Goal: Transaction & Acquisition: Purchase product/service

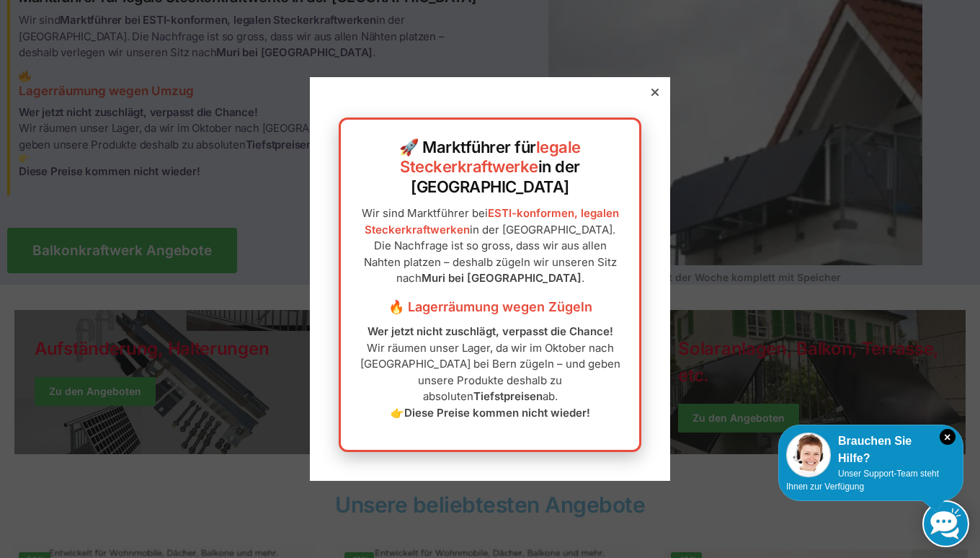
click at [652, 96] on icon at bounding box center [655, 92] width 7 height 7
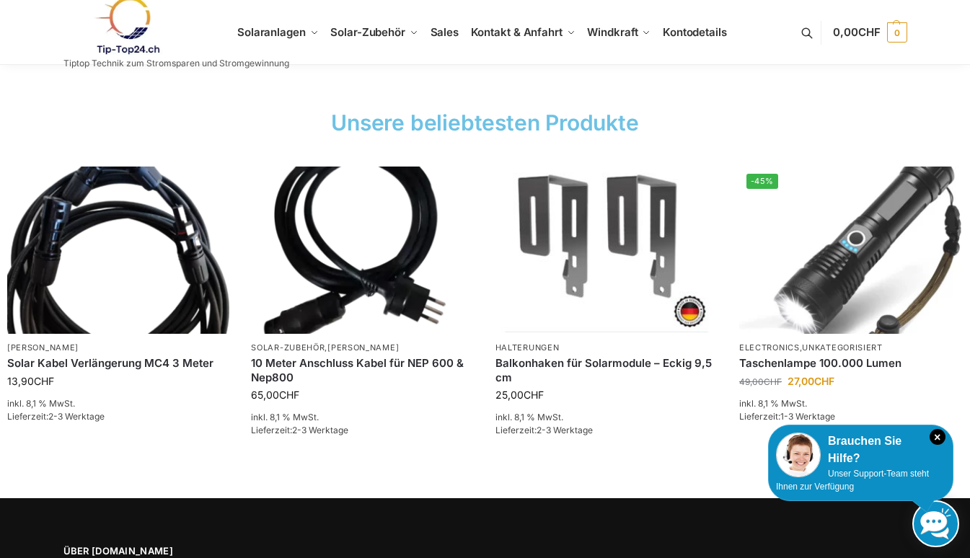
scroll to position [2073, 0]
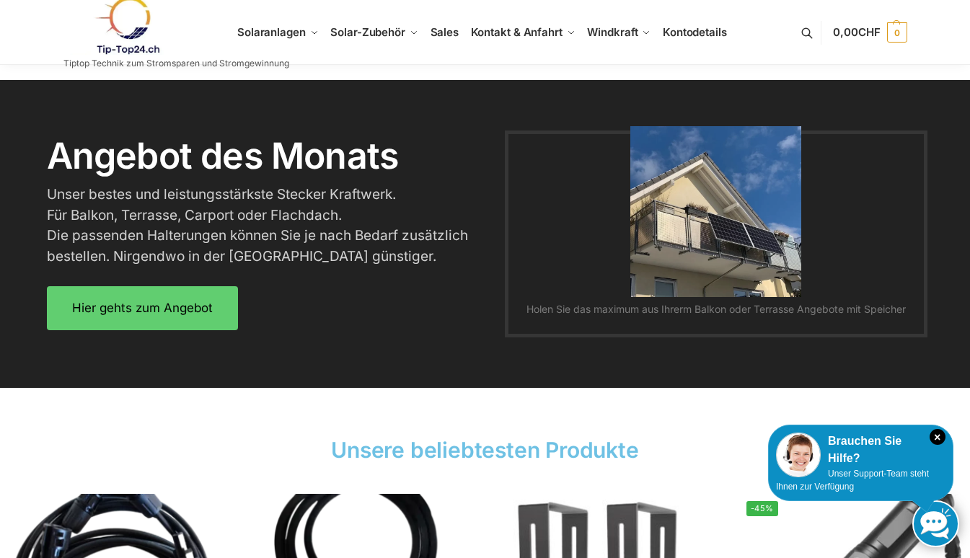
scroll to position [1744, 0]
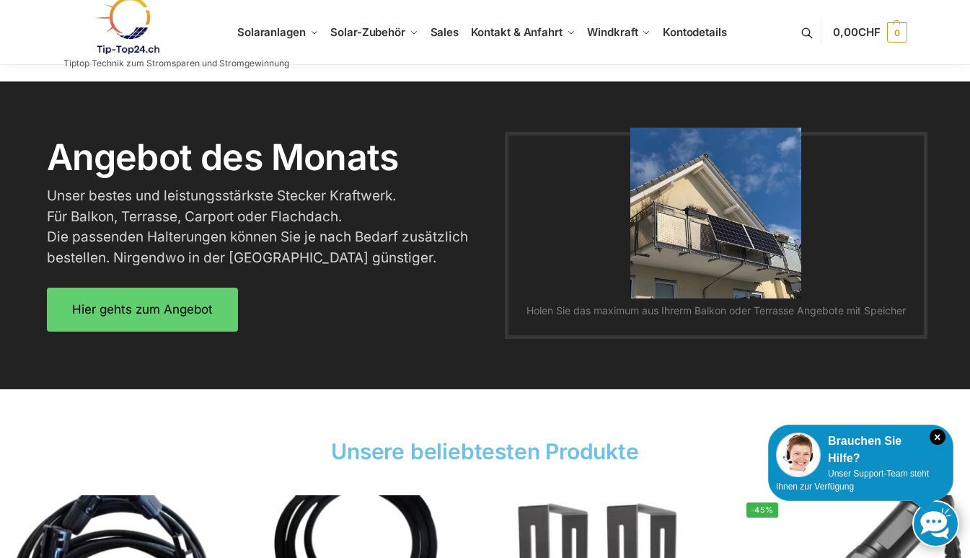
click at [322, 445] on h2 "Unsere beliebtesten Produkte" at bounding box center [484, 451] width 955 height 30
click at [309, 467] on div "Unsere beliebtesten Produkte" at bounding box center [485, 451] width 970 height 45
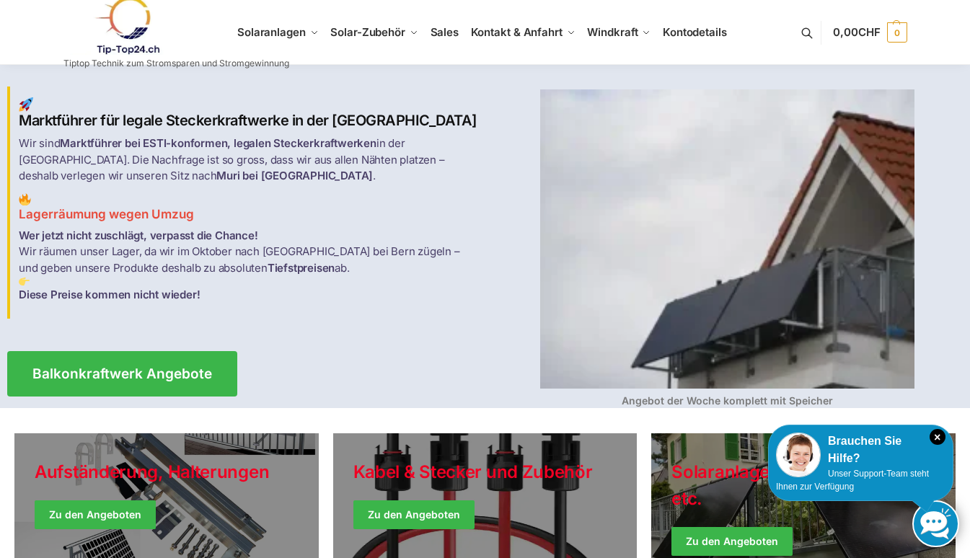
scroll to position [0, 0]
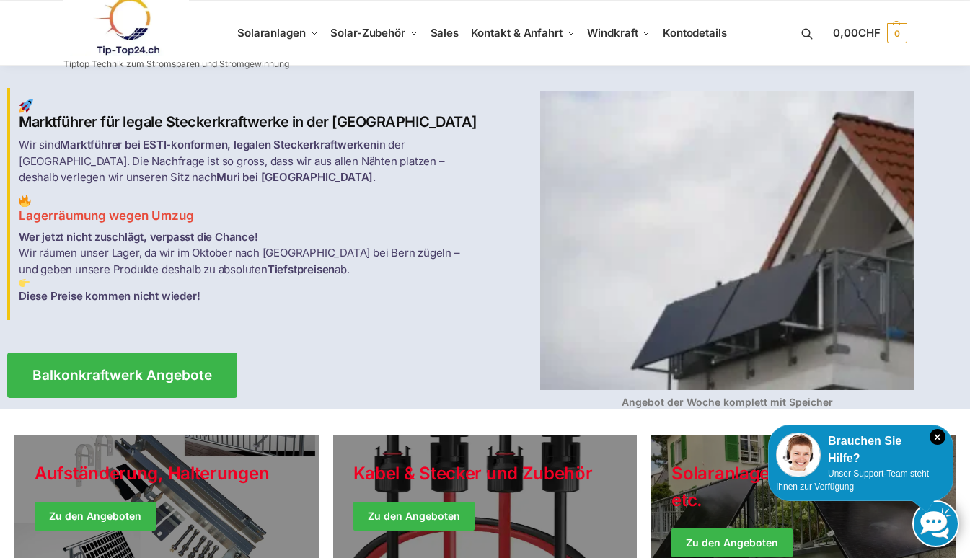
click at [309, 459] on link "Holiday Style" at bounding box center [166, 507] width 304 height 144
